Goal: Information Seeking & Learning: Learn about a topic

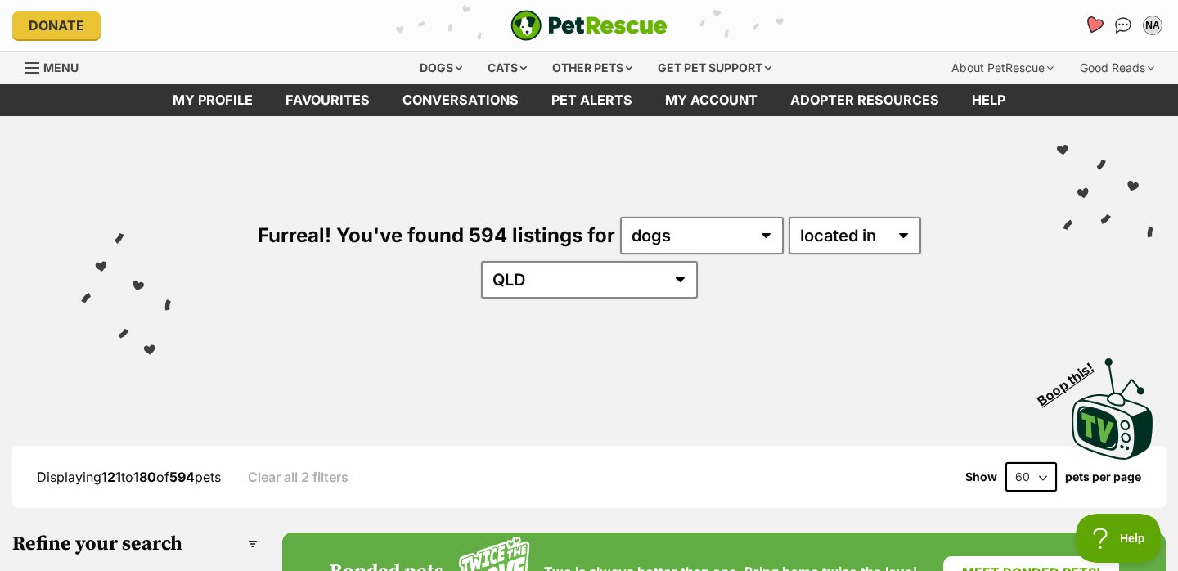
click at [1097, 19] on icon "Favourites" at bounding box center [1094, 25] width 22 height 21
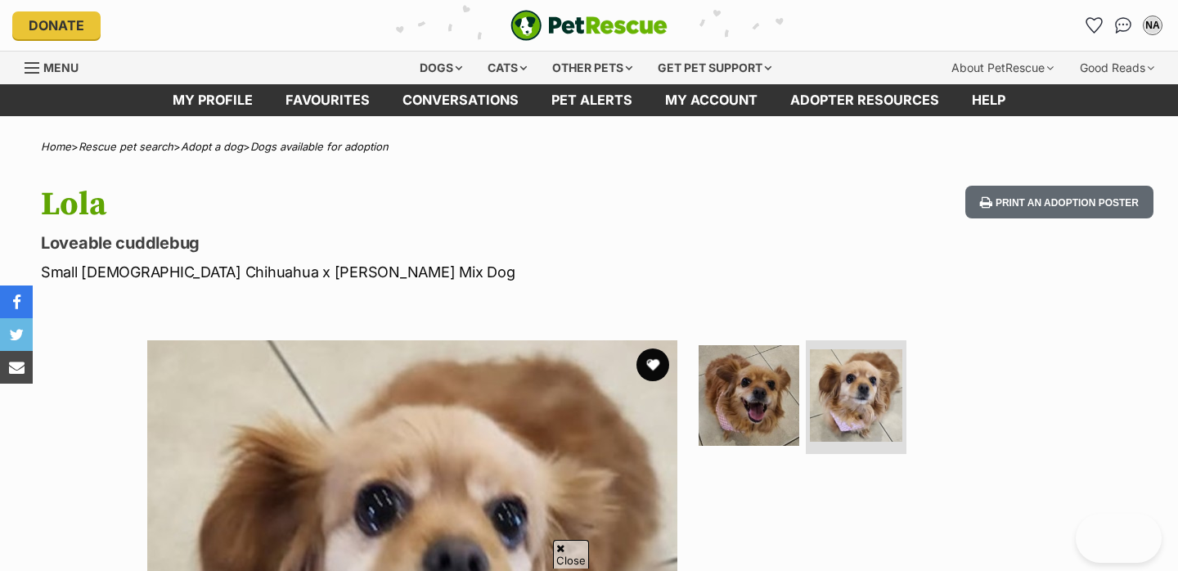
scroll to position [409, 0]
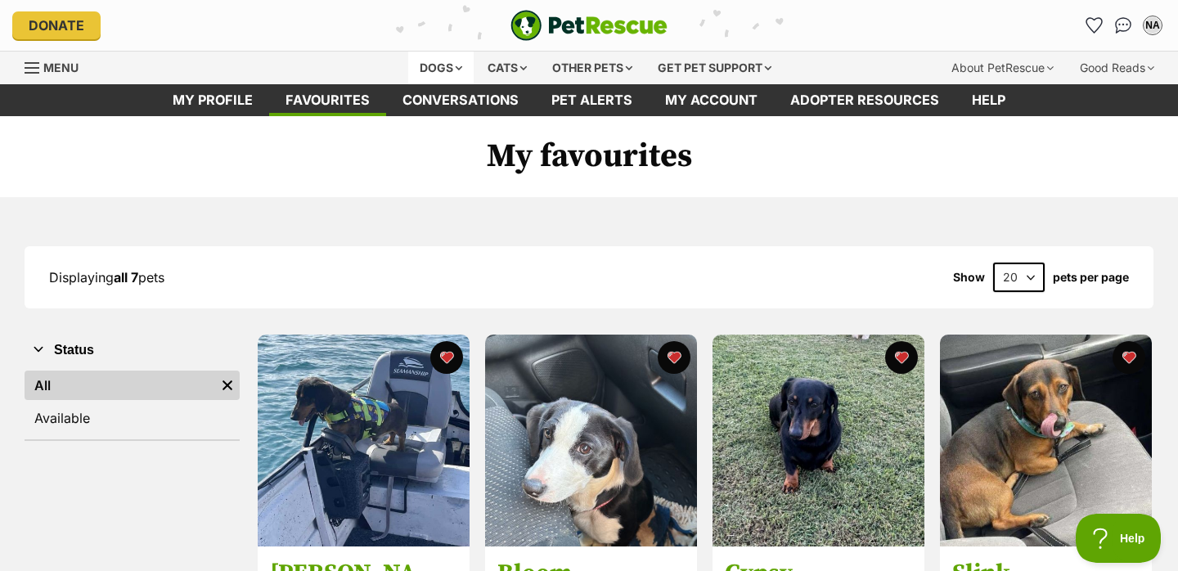
click at [456, 69] on div "Dogs" at bounding box center [440, 68] width 65 height 33
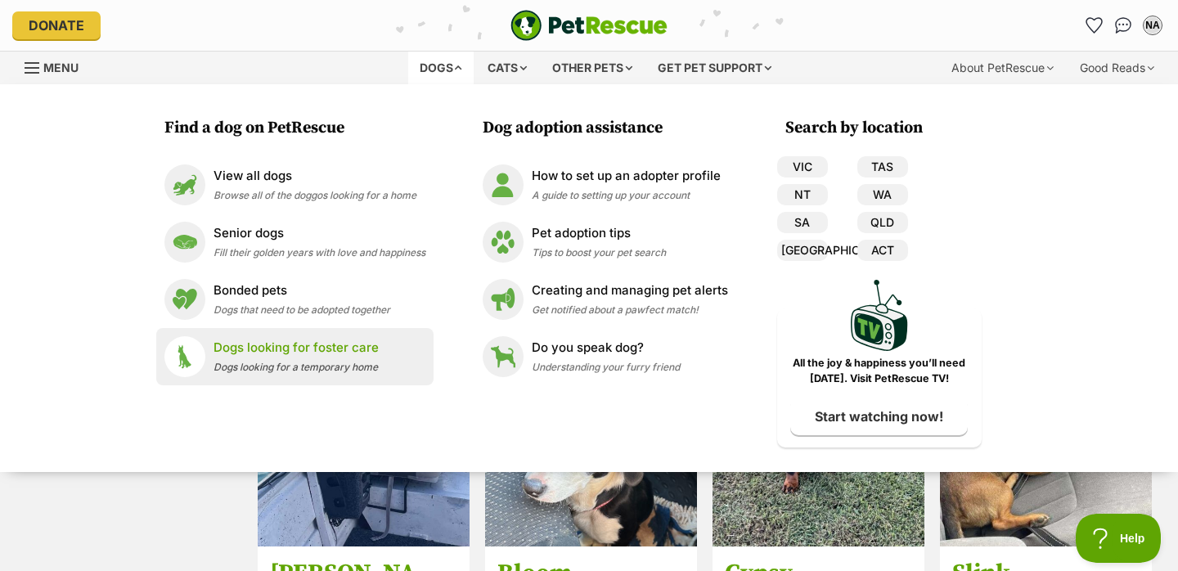
click at [261, 357] on p "Dogs looking for foster care" at bounding box center [295, 348] width 165 height 19
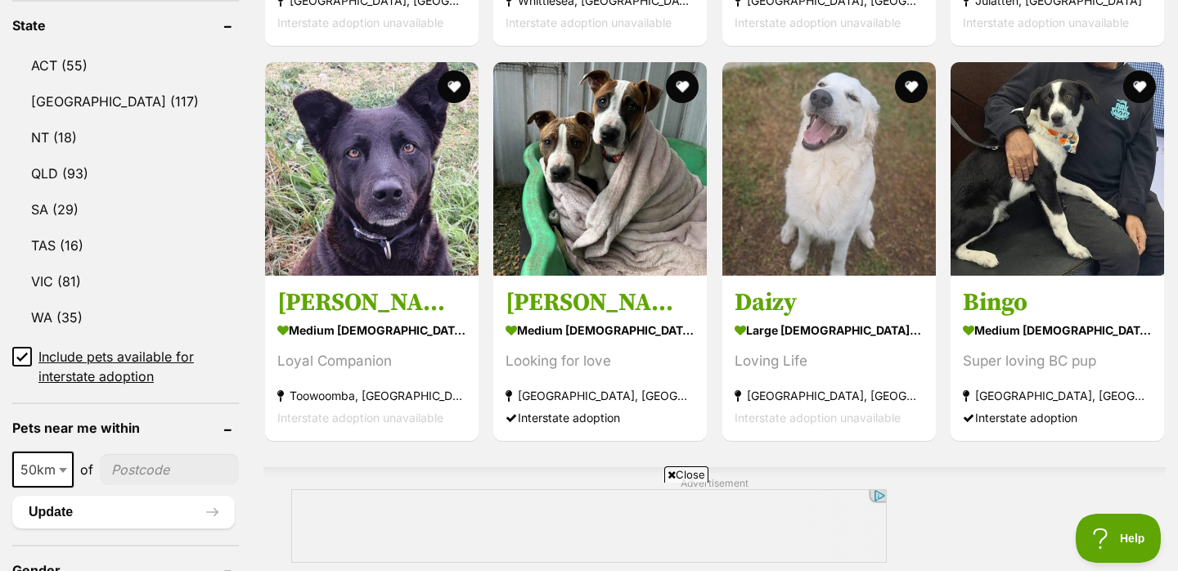
scroll to position [868, 0]
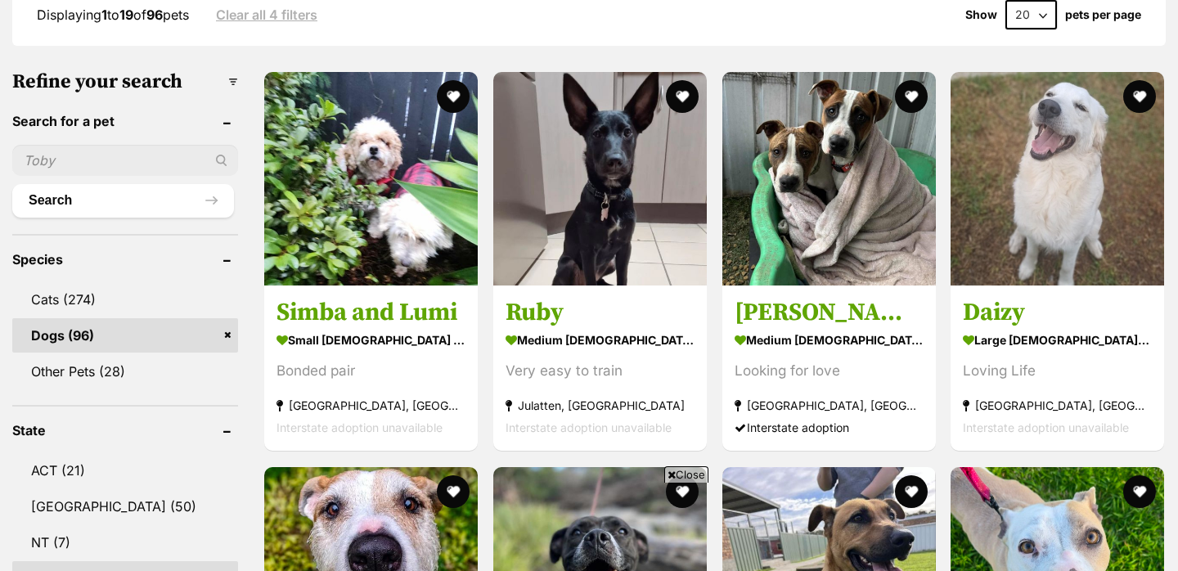
scroll to position [771, 0]
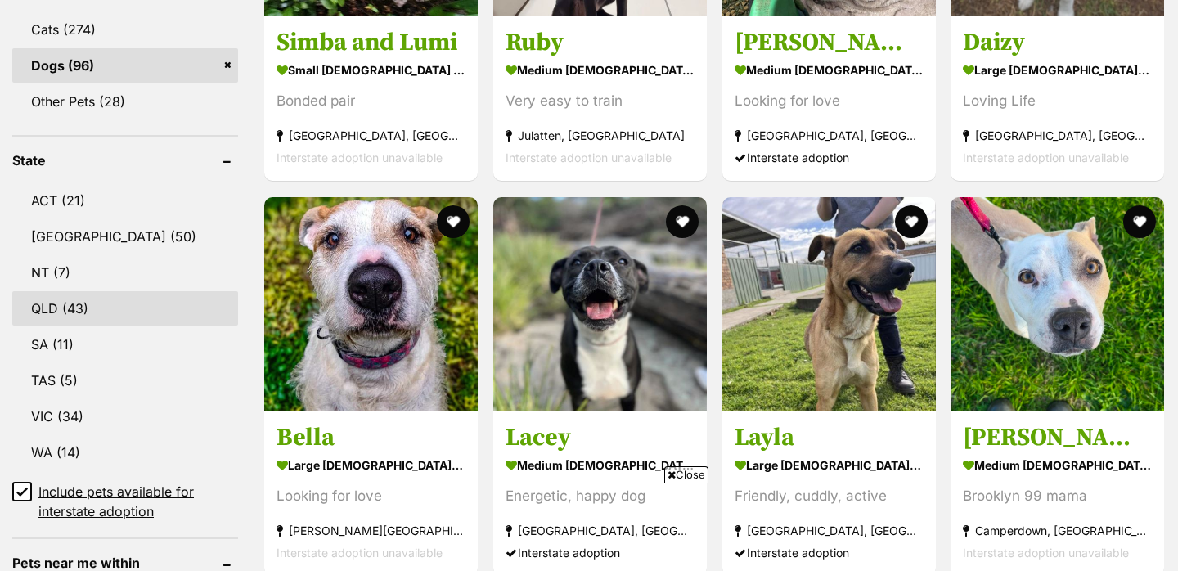
click at [52, 291] on link "QLD (43)" at bounding box center [125, 308] width 226 height 34
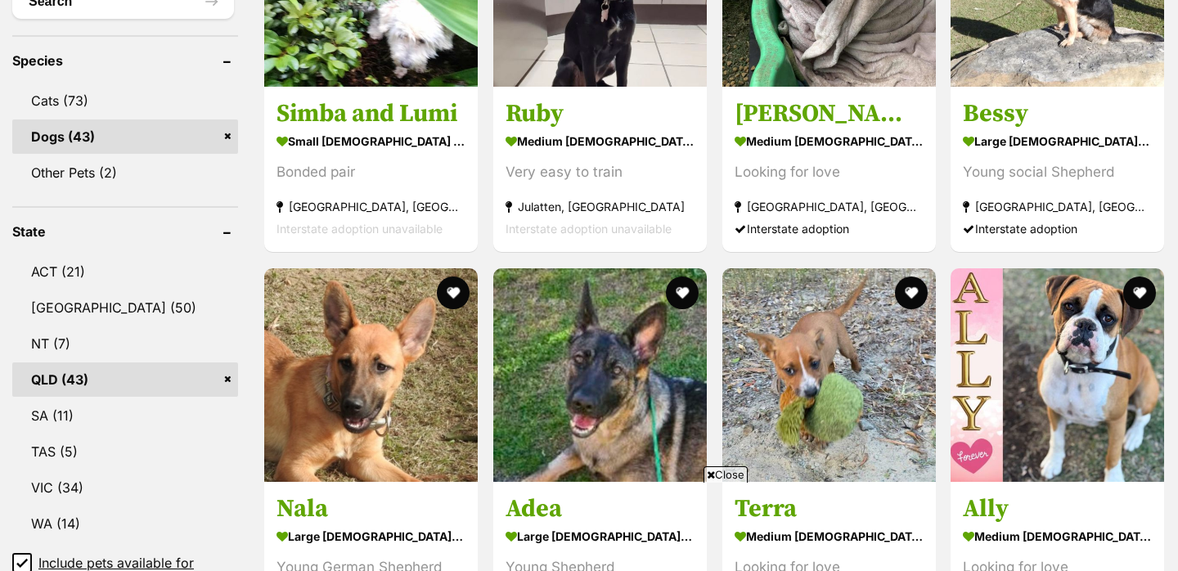
scroll to position [1124, 0]
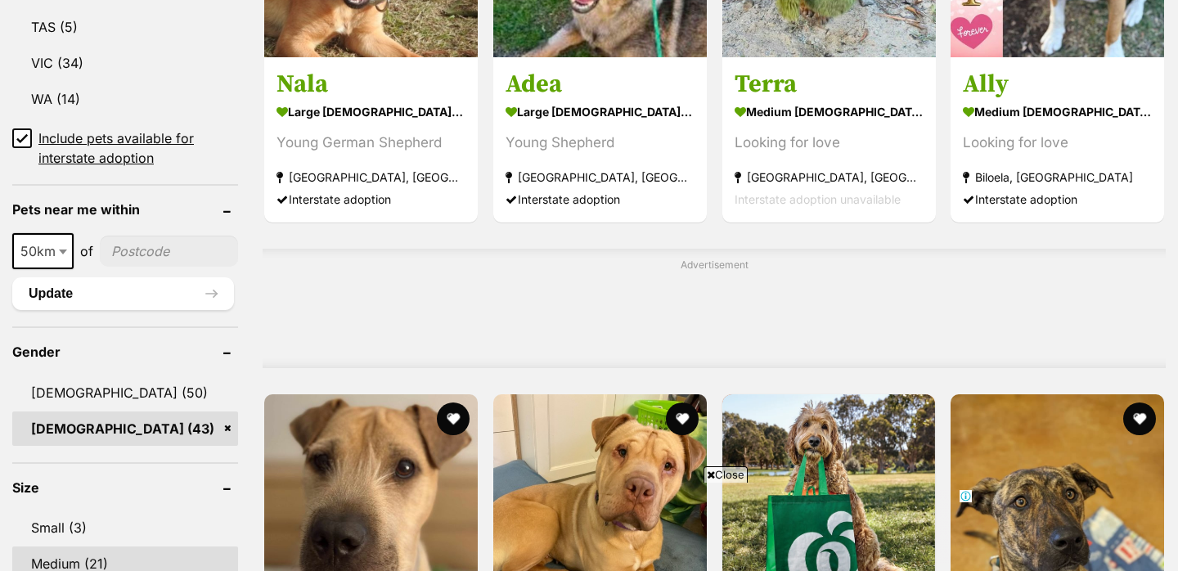
click at [88, 546] on link "Medium (21)" at bounding box center [125, 563] width 226 height 34
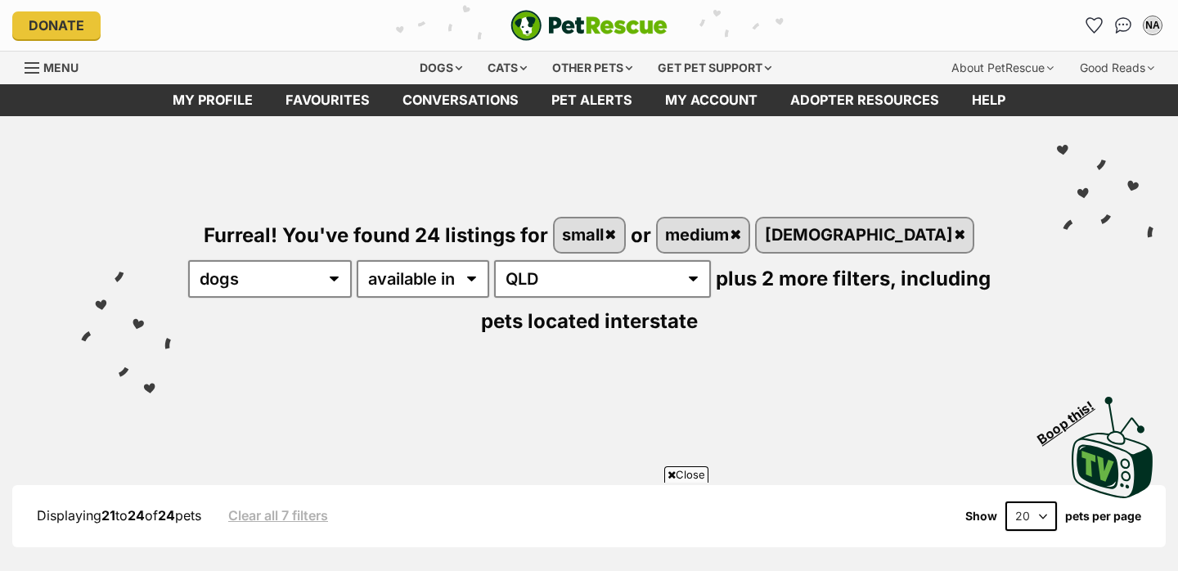
scroll to position [765, 0]
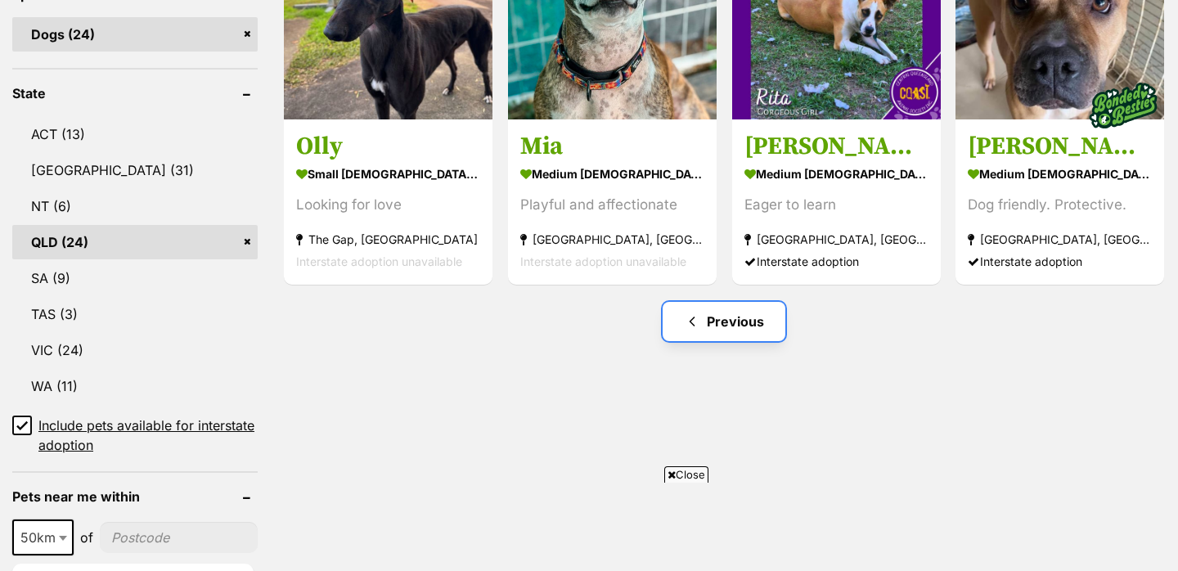
click at [721, 326] on link "Previous" at bounding box center [723, 321] width 123 height 39
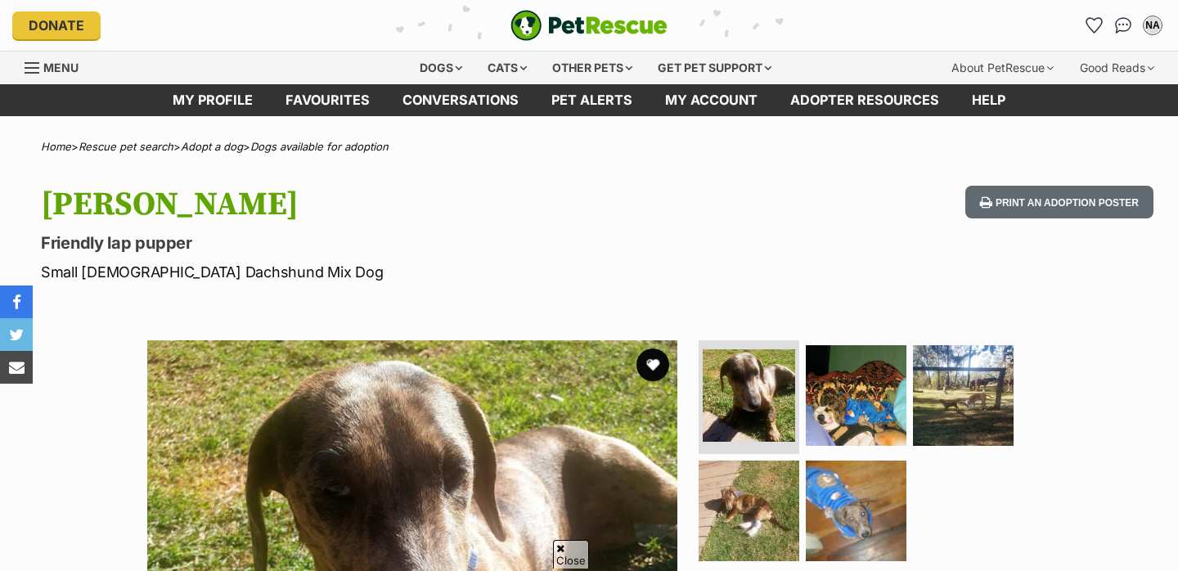
scroll to position [272, 0]
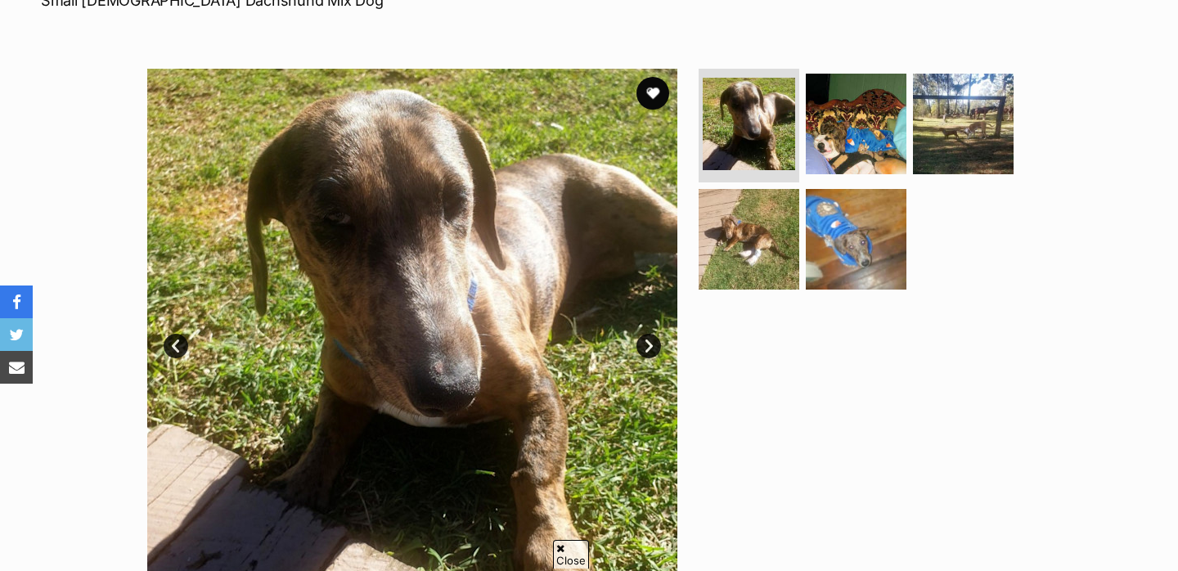
click at [649, 345] on link "Next" at bounding box center [648, 346] width 25 height 25
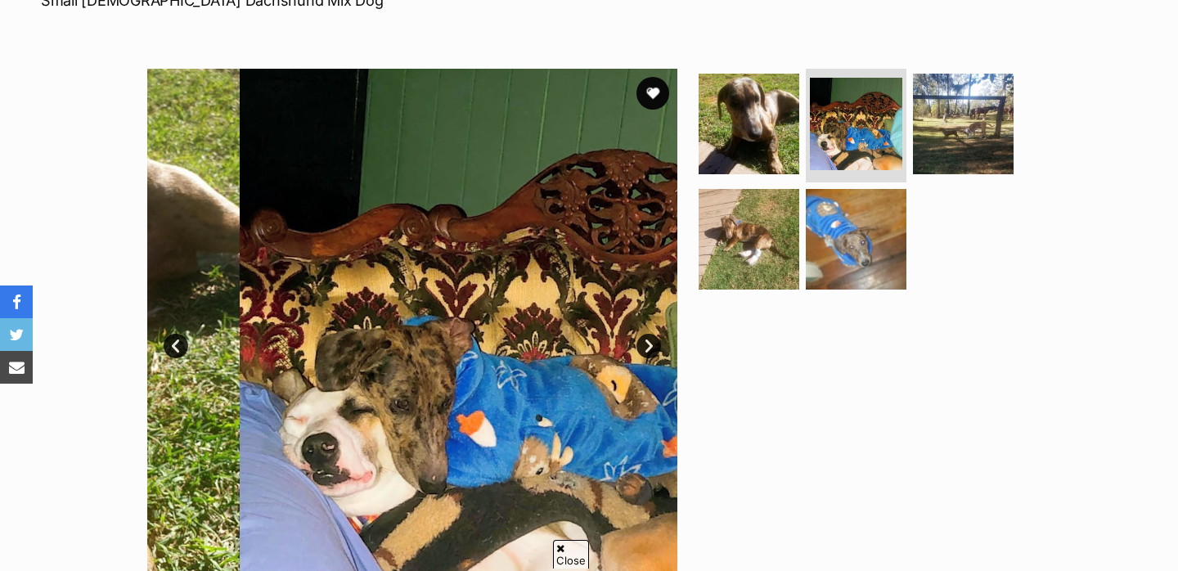
scroll to position [0, 0]
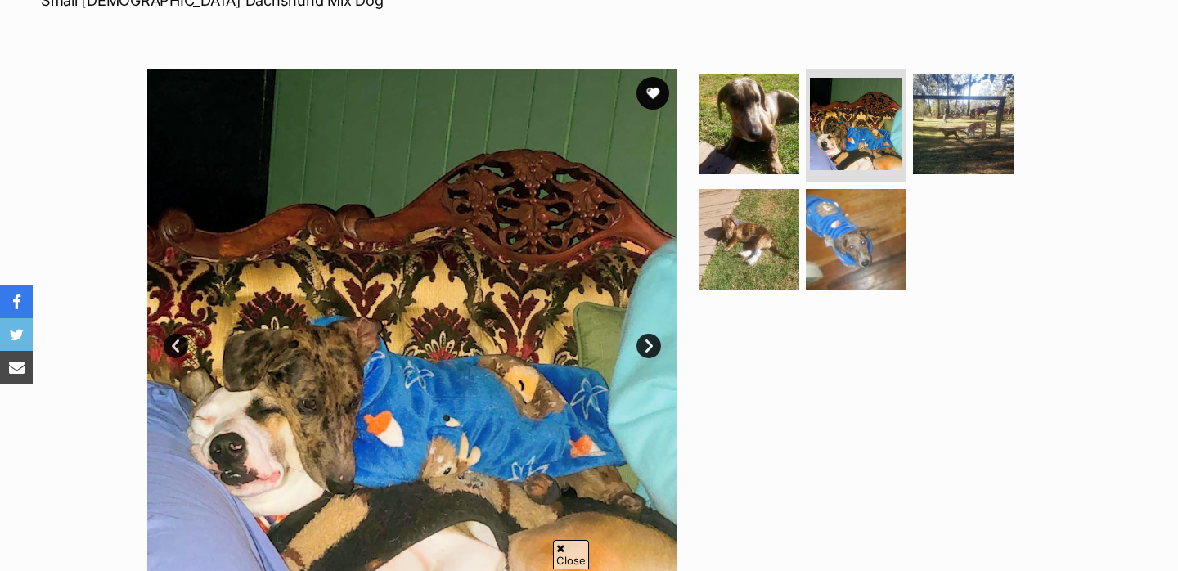
click at [649, 345] on link "Next" at bounding box center [648, 346] width 25 height 25
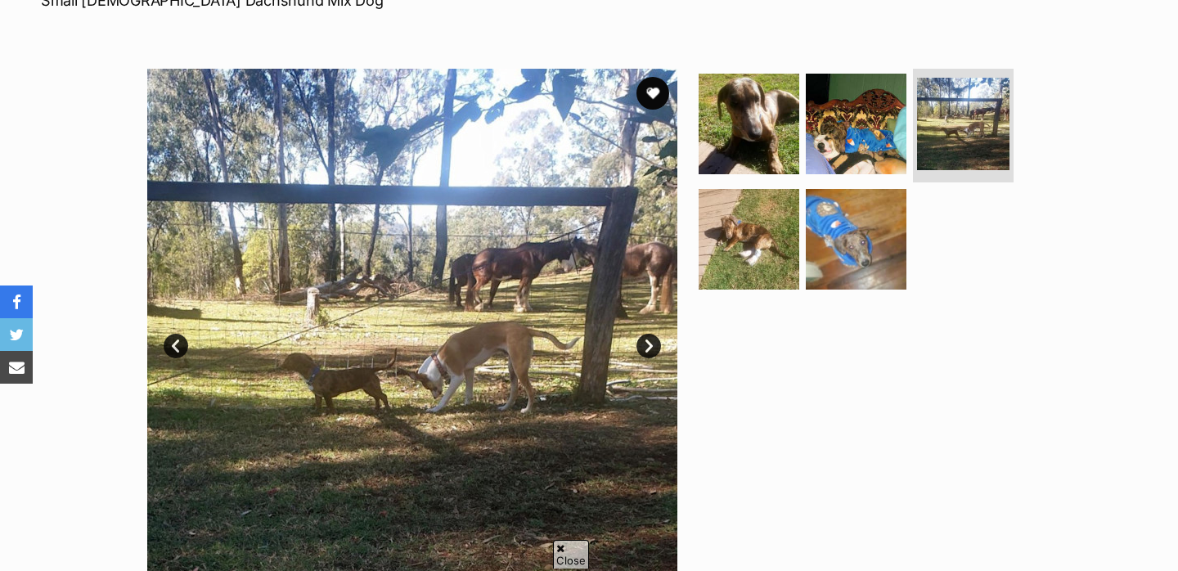
click at [649, 345] on link "Next" at bounding box center [648, 346] width 25 height 25
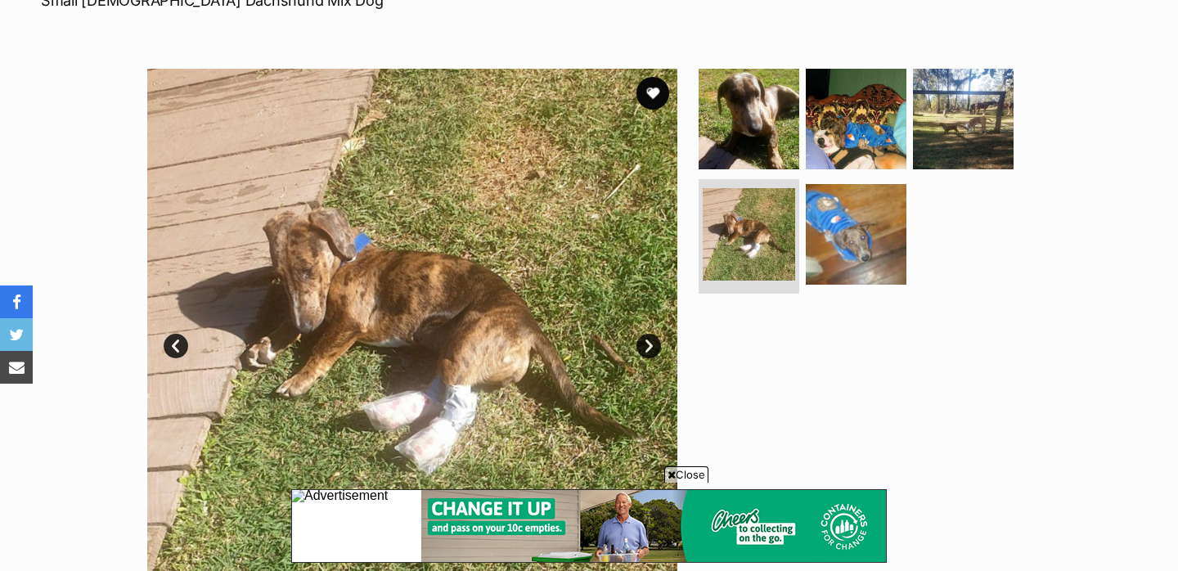
click at [649, 344] on link "Next" at bounding box center [648, 346] width 25 height 25
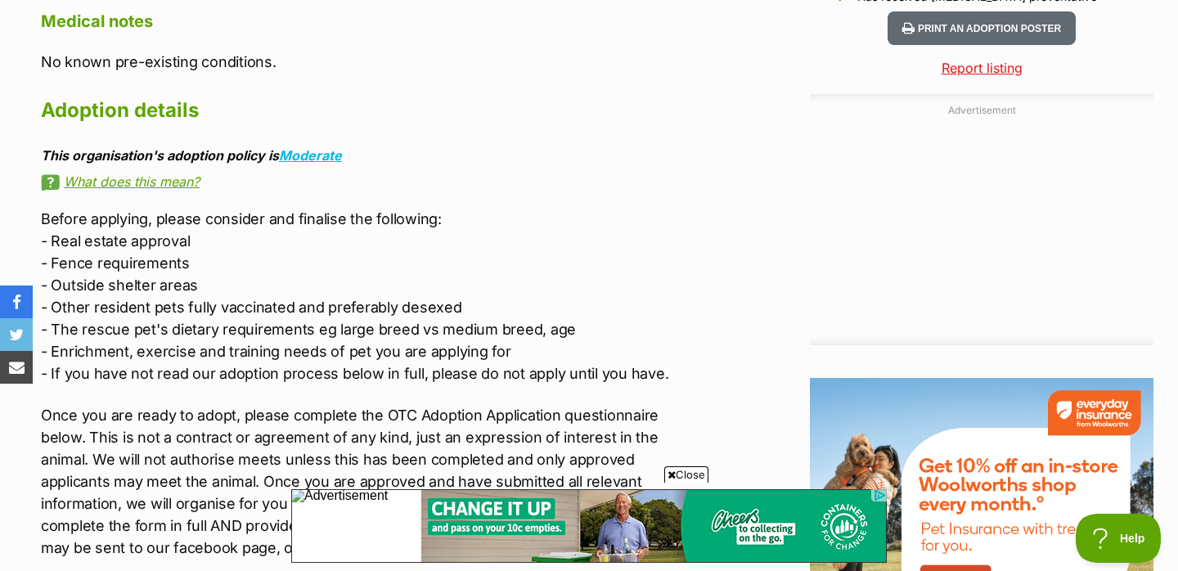
scroll to position [1841, 0]
